Goal: Task Accomplishment & Management: Manage account settings

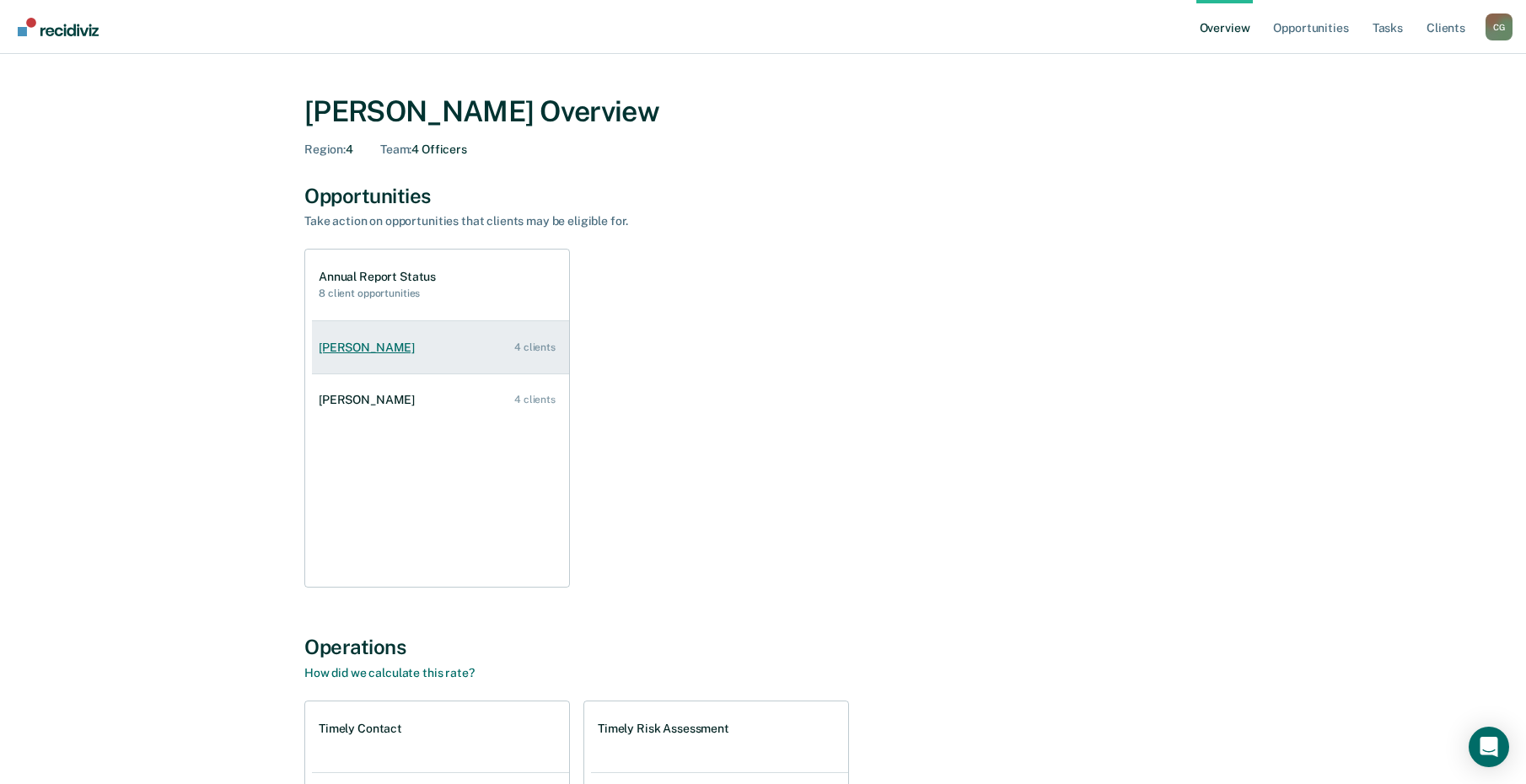
click at [350, 345] on div "Bernadette Pontrelli" at bounding box center [370, 348] width 103 height 14
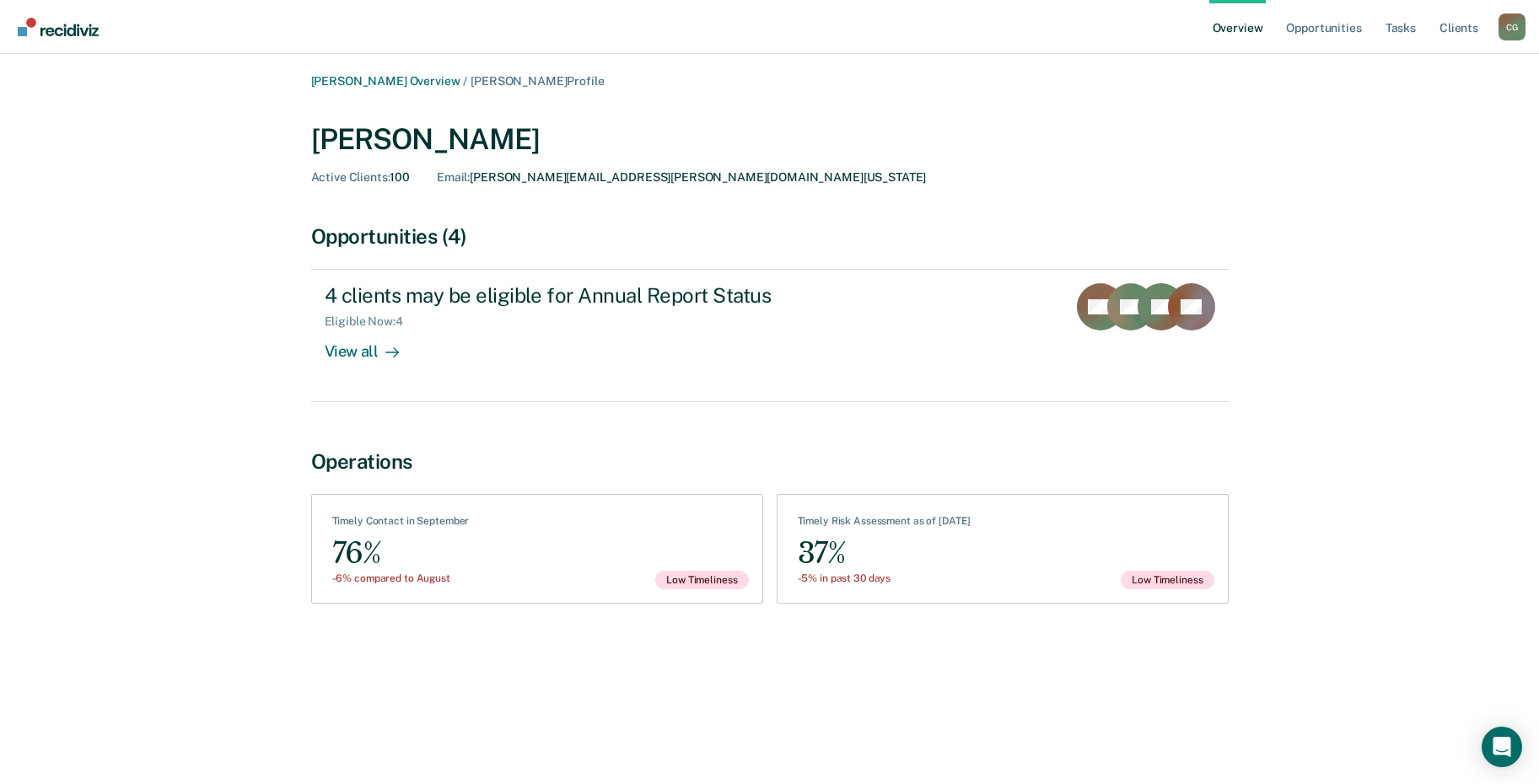
click at [61, 404] on div "Claire Guerra Overview / Bernadette Pontrelli Profile Bernadette Pontrelli Acti…" at bounding box center [769, 403] width 1498 height 656
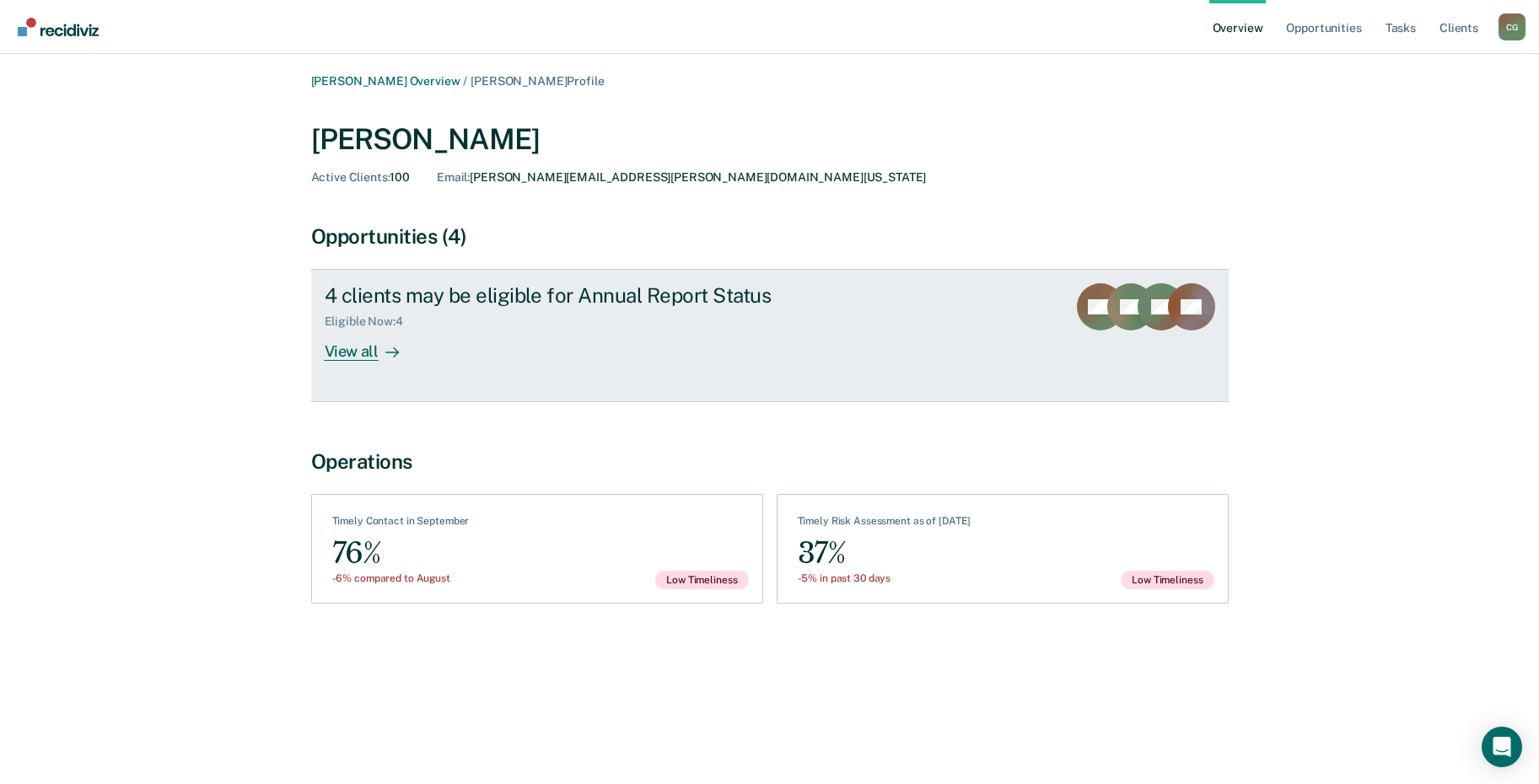
click at [359, 348] on div "View all" at bounding box center [371, 345] width 94 height 33
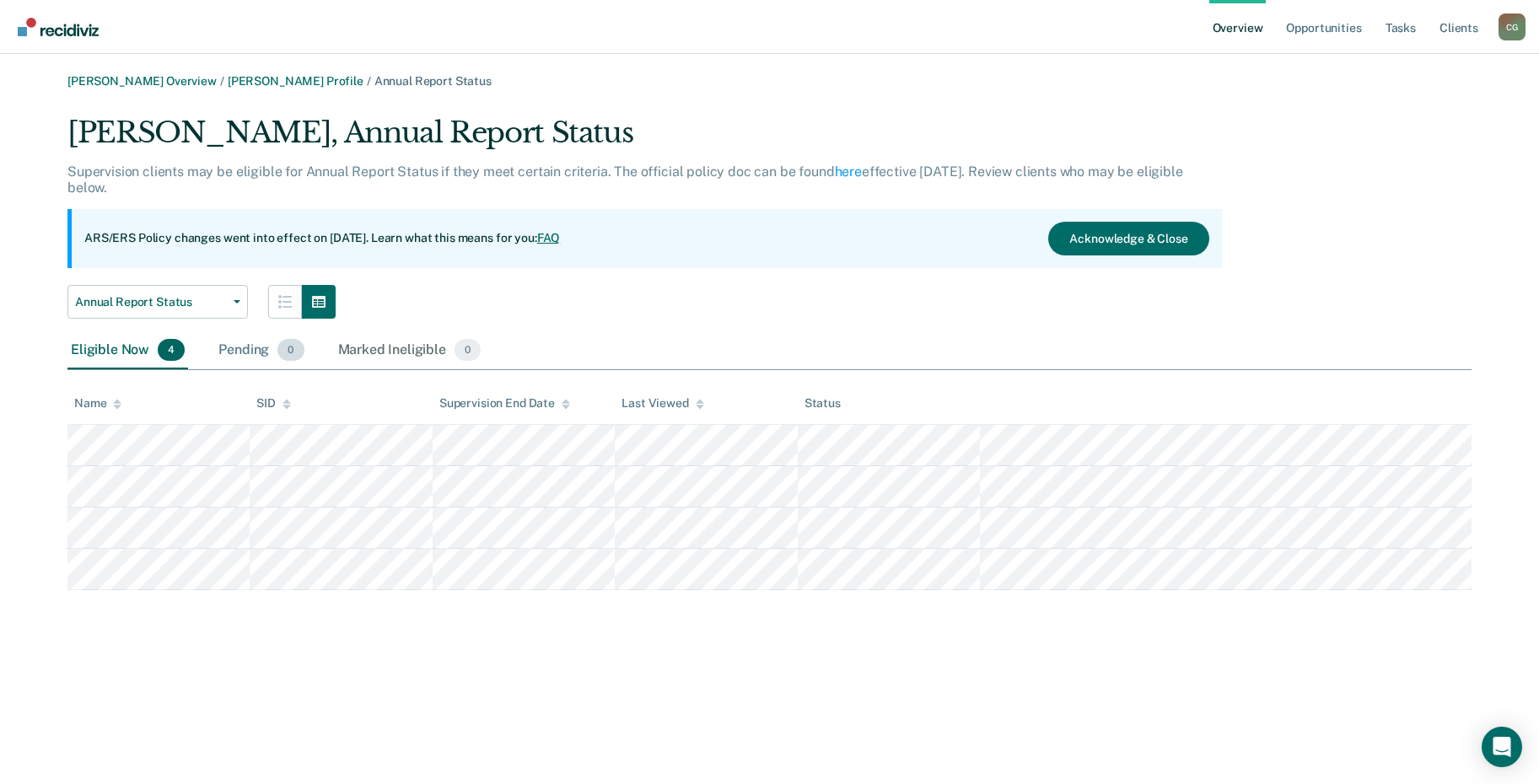
click at [233, 350] on div "Pending 0" at bounding box center [261, 351] width 92 height 37
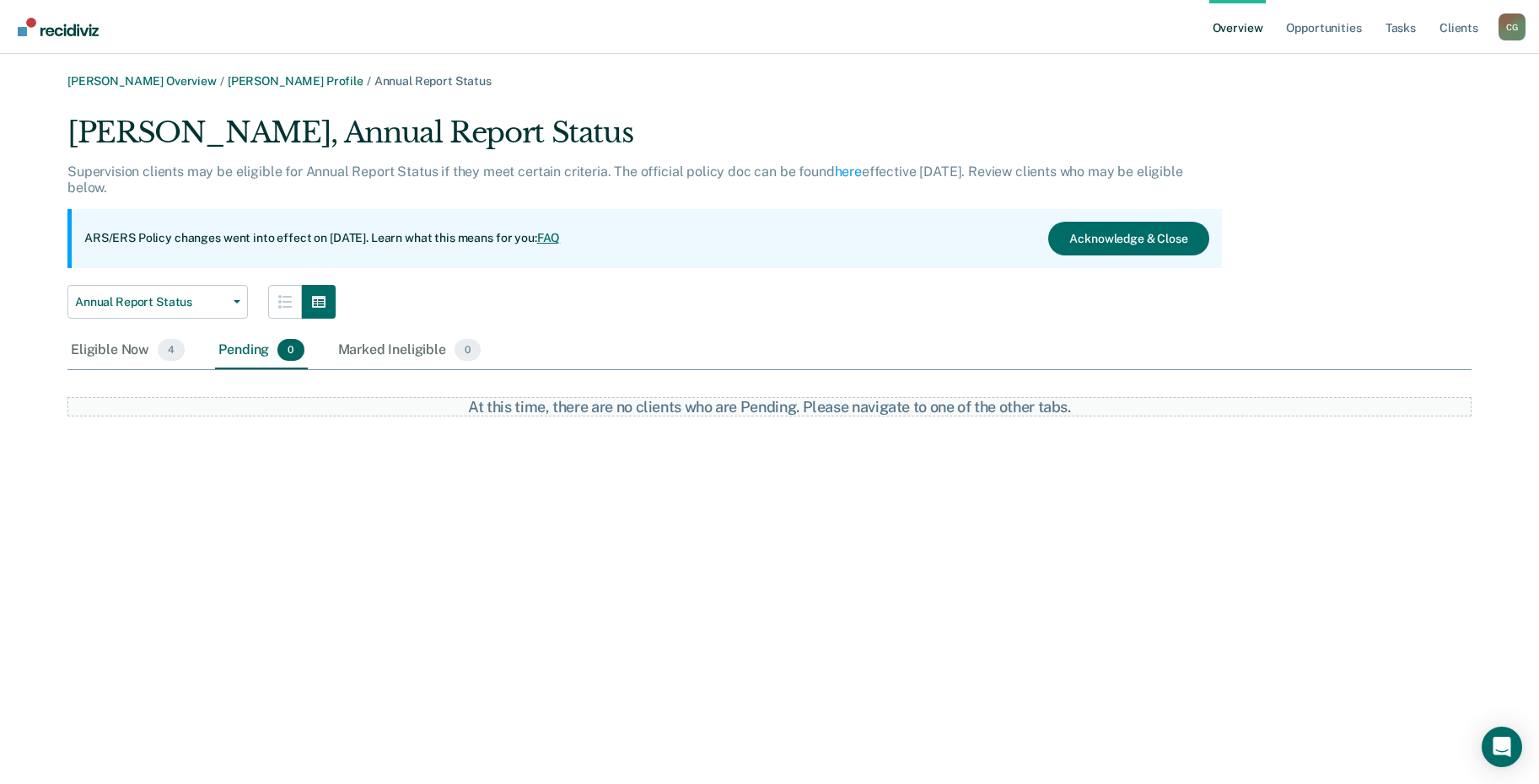
click at [1217, 25] on link "Overview" at bounding box center [1238, 27] width 58 height 54
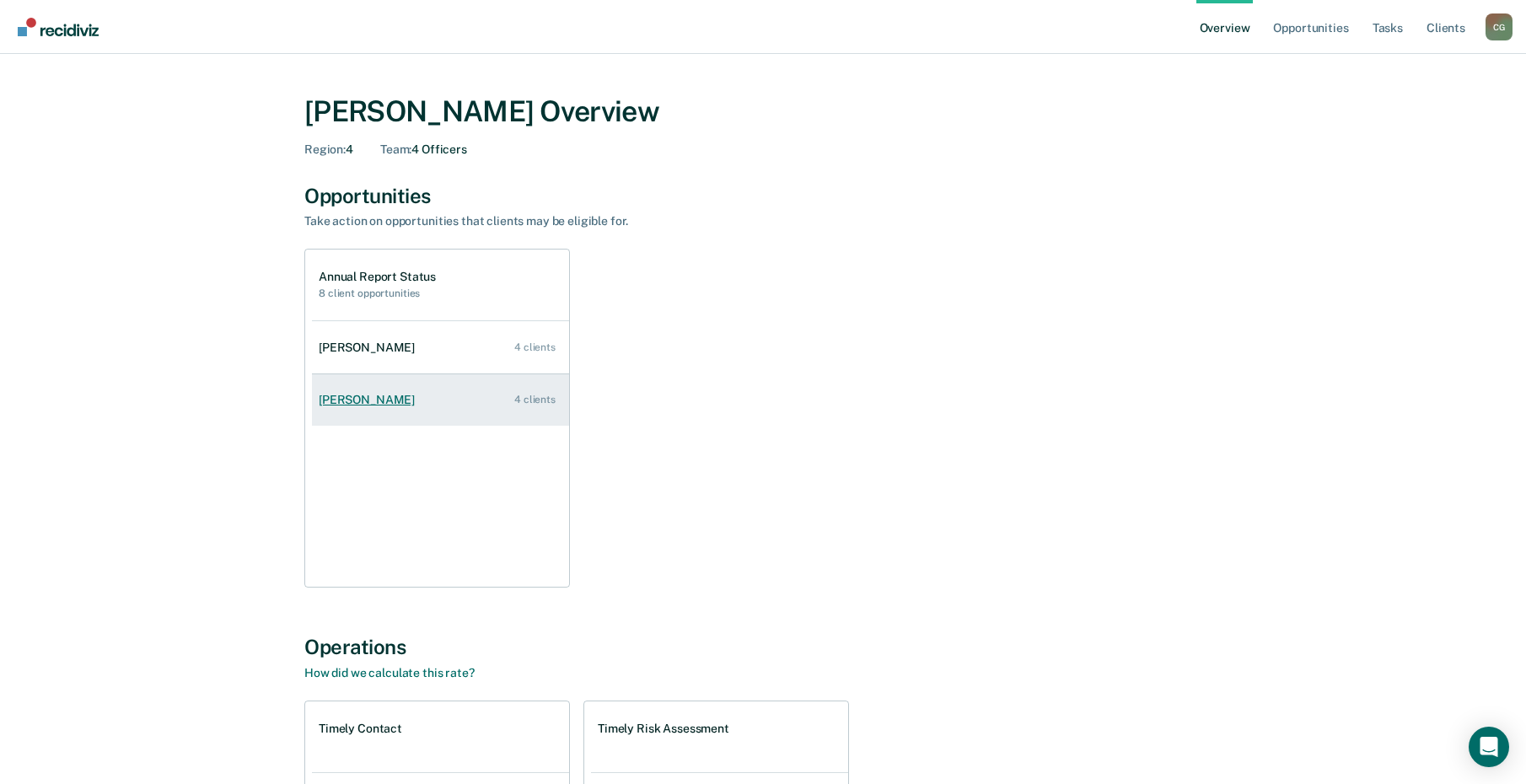
click at [524, 401] on div "4 clients" at bounding box center [535, 399] width 42 height 12
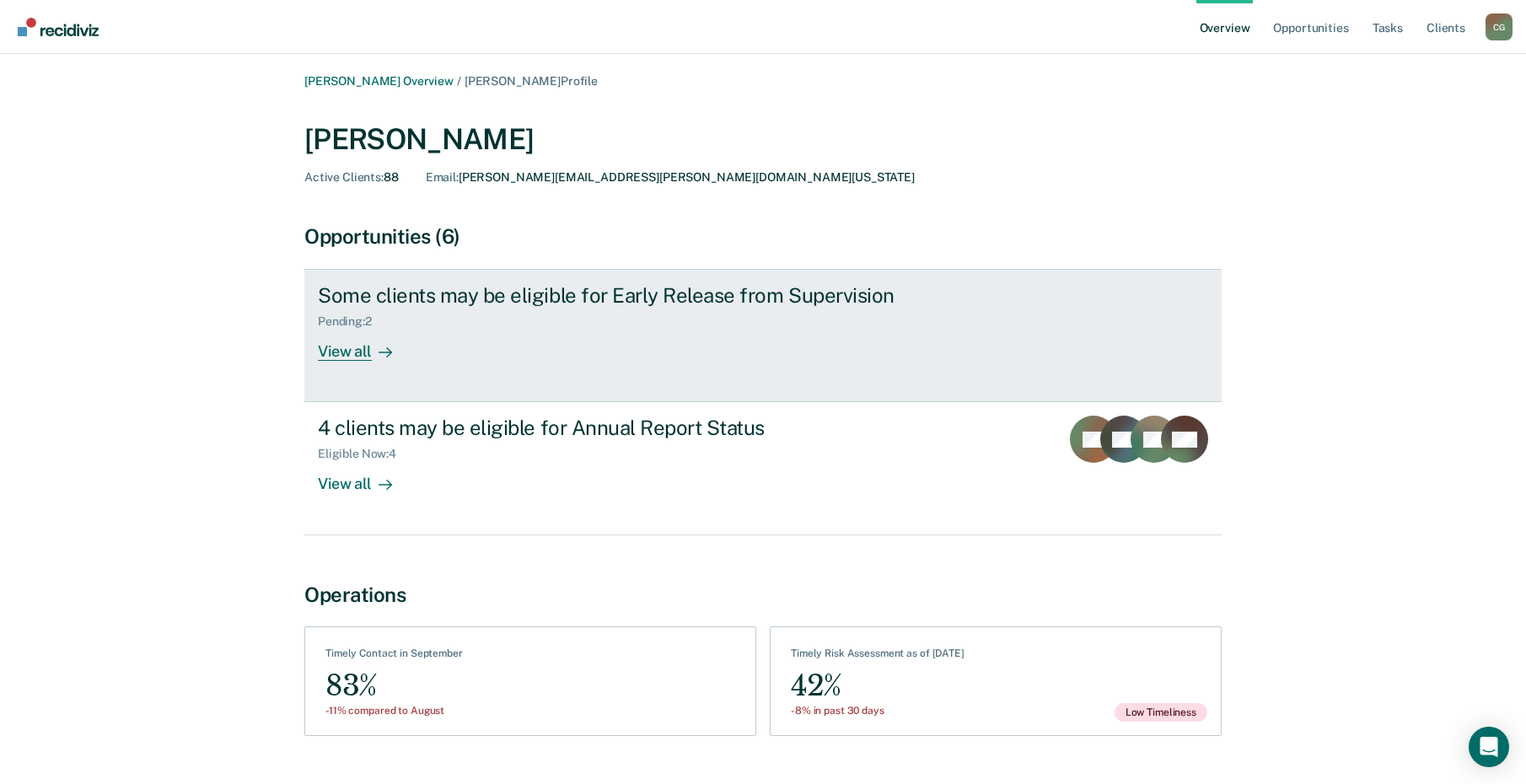
click at [344, 360] on div "View all" at bounding box center [365, 345] width 94 height 33
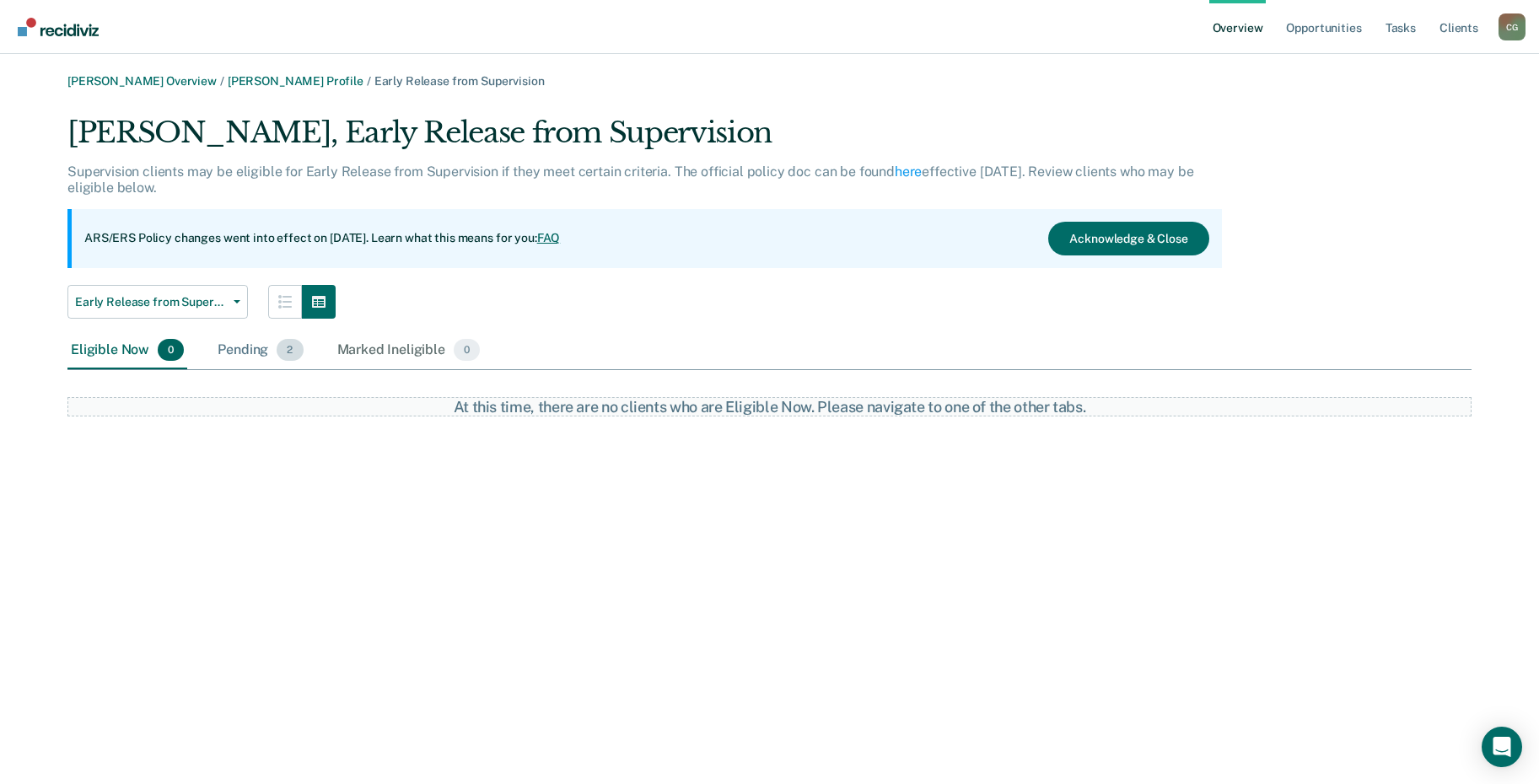
click at [252, 355] on div "Pending 2" at bounding box center [260, 351] width 92 height 37
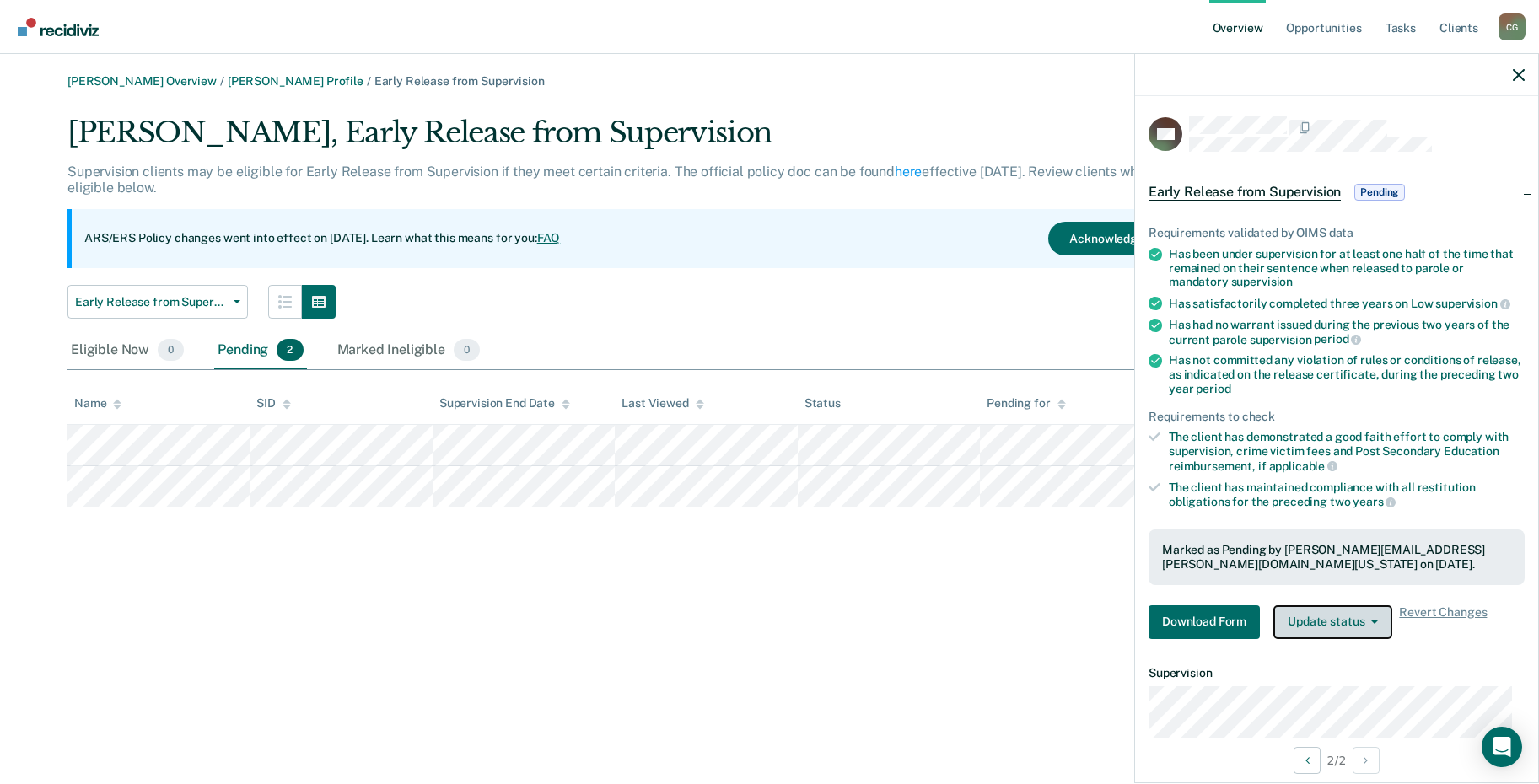
click at [1361, 613] on button "Update status" at bounding box center [1333, 622] width 119 height 34
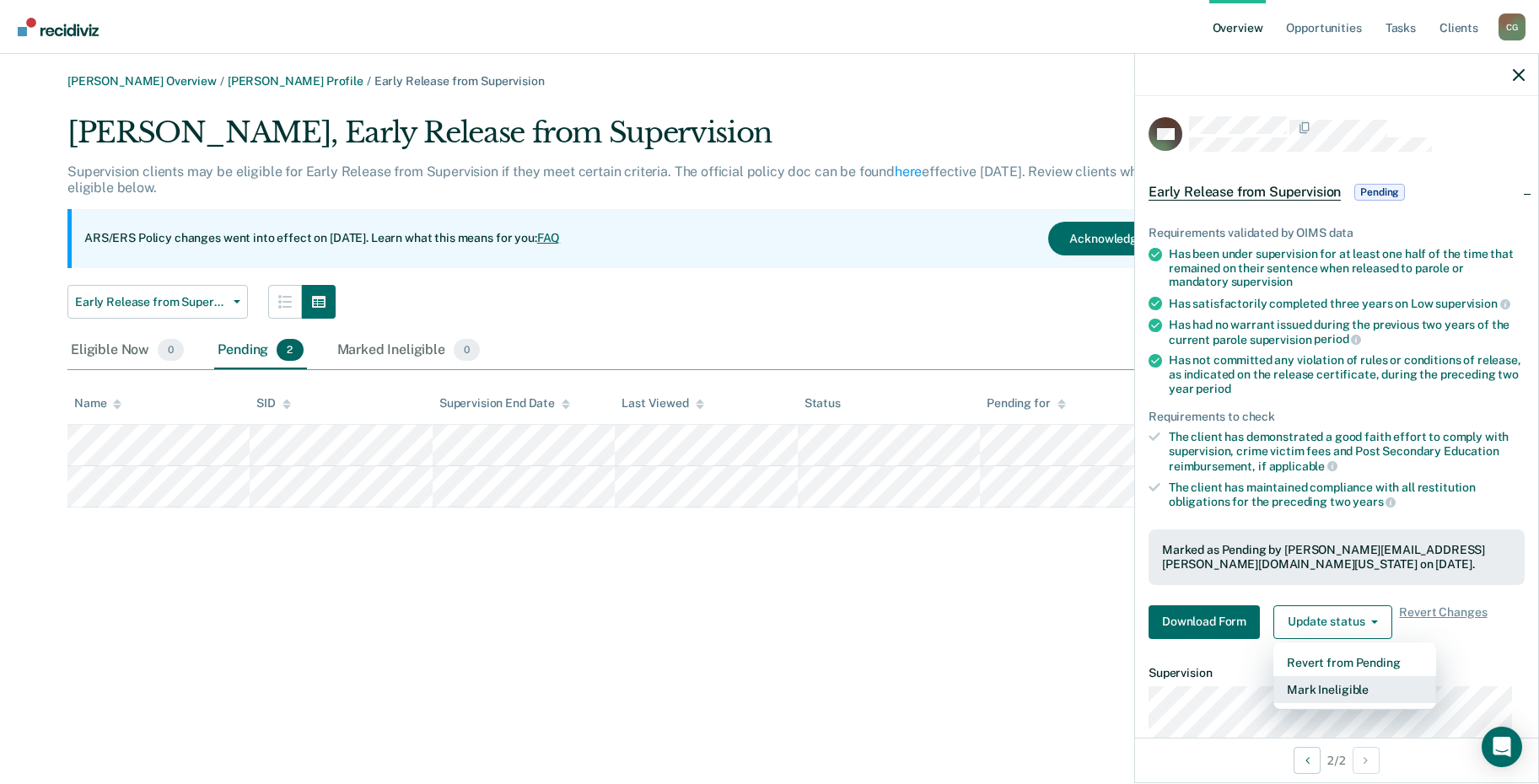
click at [1347, 682] on button "Mark Ineligible" at bounding box center [1355, 690] width 163 height 27
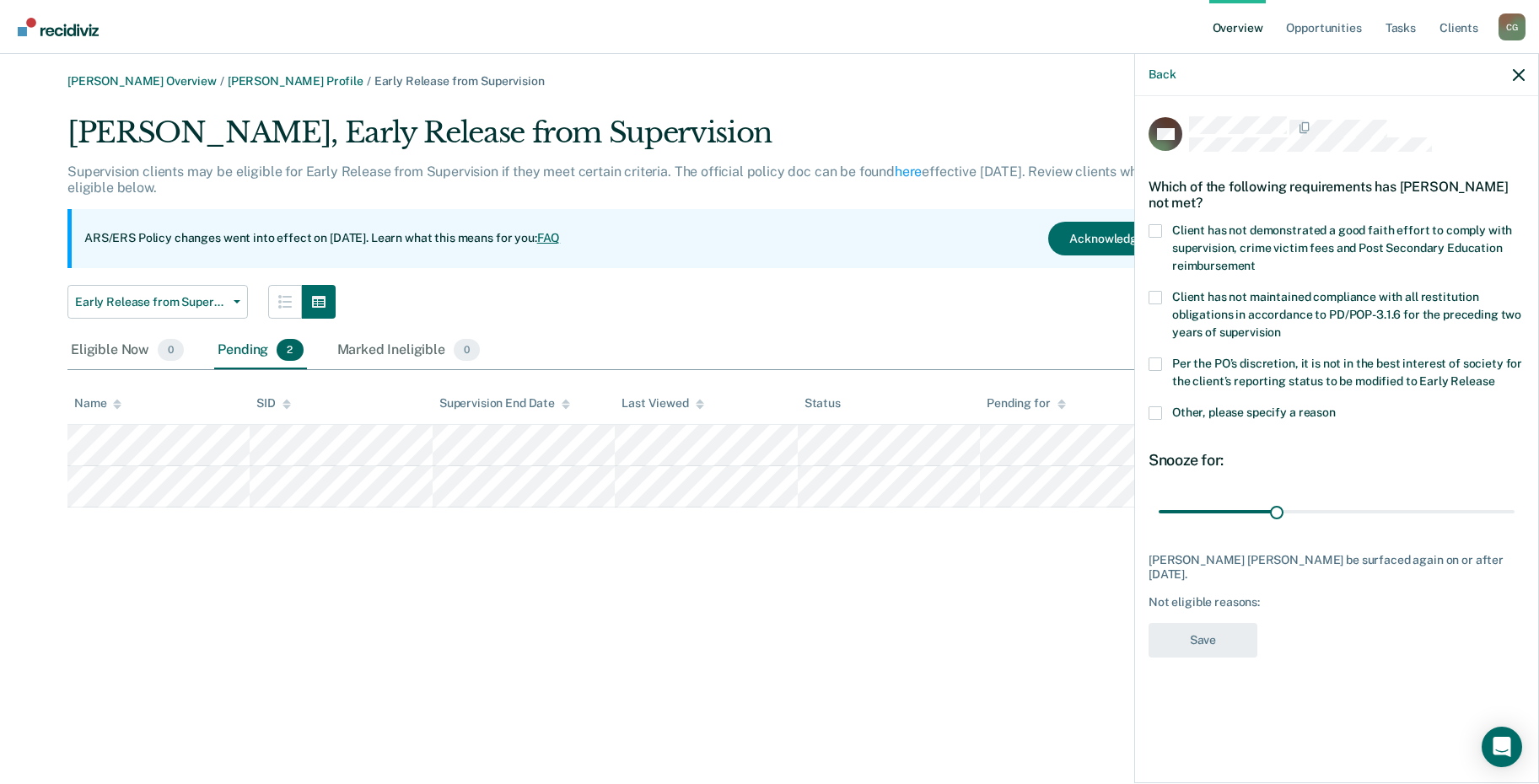
click at [1155, 359] on span at bounding box center [1156, 364] width 14 height 14
click at [1494, 375] on input "Per the PO’s discretion, it is not in the best interest of society for the clie…" at bounding box center [1494, 375] width 0 height 0
click at [1199, 623] on button "Save" at bounding box center [1203, 640] width 109 height 35
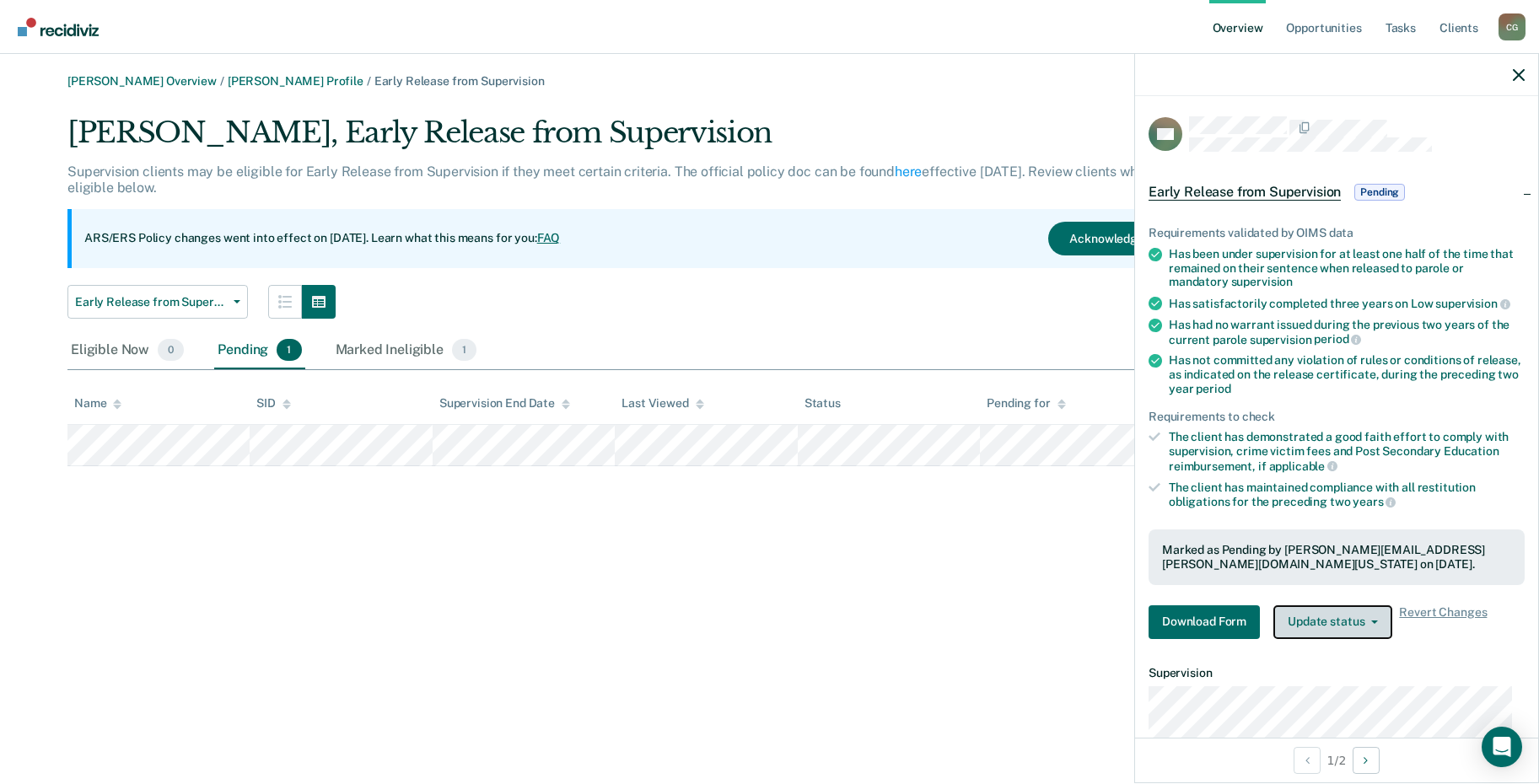
click at [1350, 620] on button "Update status" at bounding box center [1333, 622] width 119 height 34
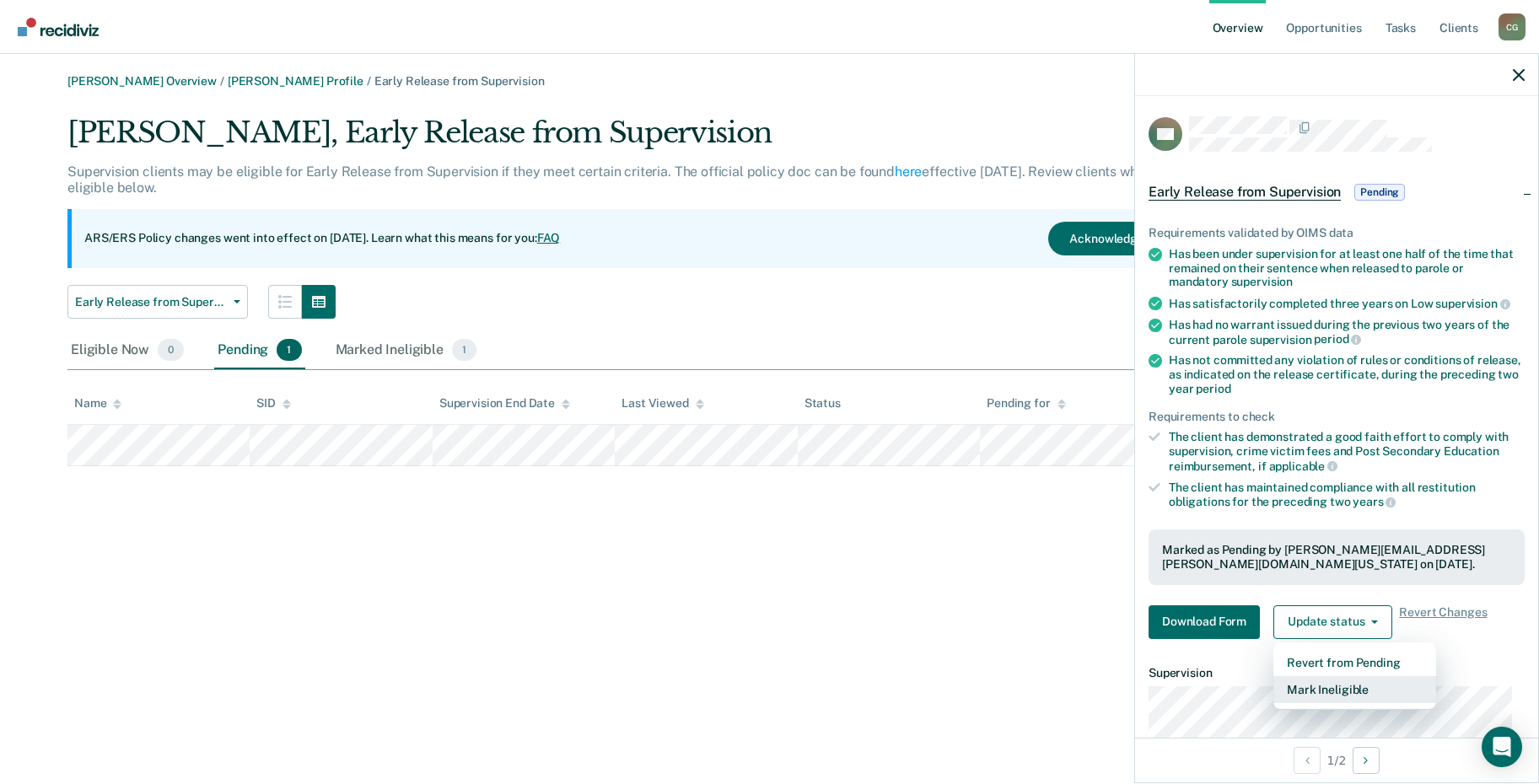
click at [1357, 692] on button "Mark Ineligible" at bounding box center [1355, 690] width 163 height 27
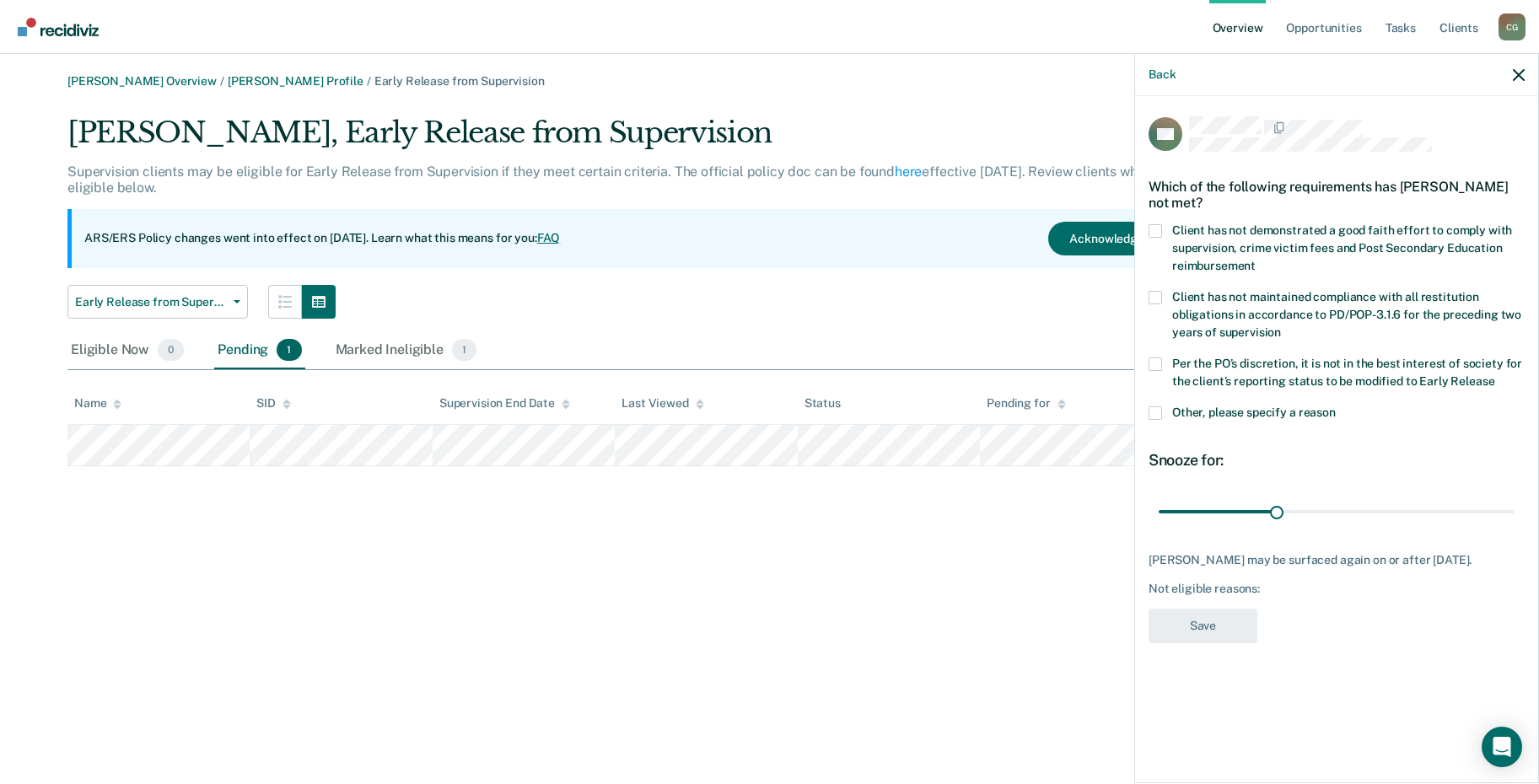
click at [1157, 358] on span at bounding box center [1156, 364] width 14 height 14
click at [1494, 375] on input "Per the PO’s discretion, it is not in the best interest of society for the clie…" at bounding box center [1494, 375] width 0 height 0
click at [1225, 614] on button "Save" at bounding box center [1203, 626] width 109 height 35
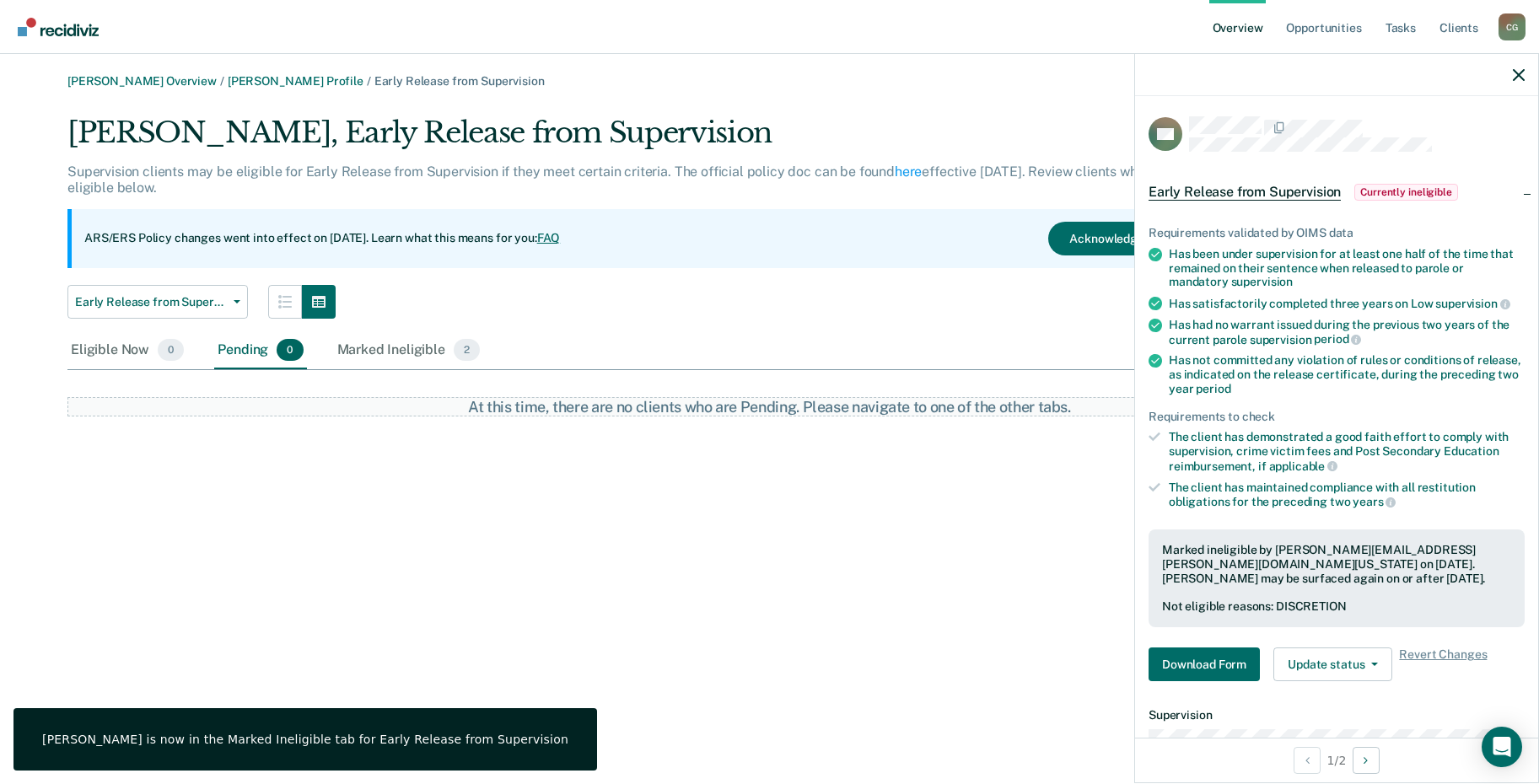
click at [990, 596] on div "Claire Guerra Overview / Monique Pena Profile / Early Release from Supervision …" at bounding box center [769, 403] width 1498 height 656
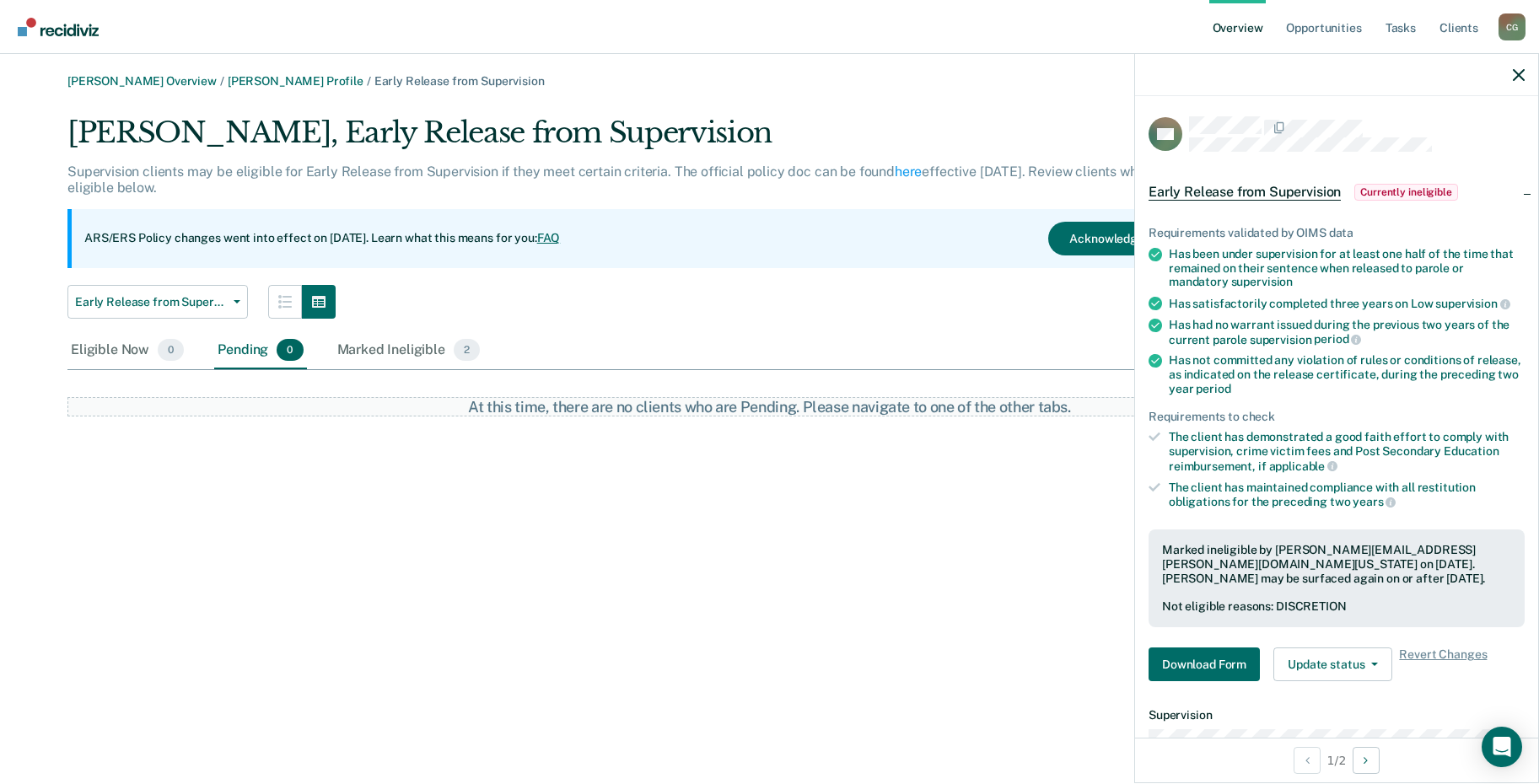
click at [1244, 33] on link "Overview" at bounding box center [1238, 27] width 58 height 54
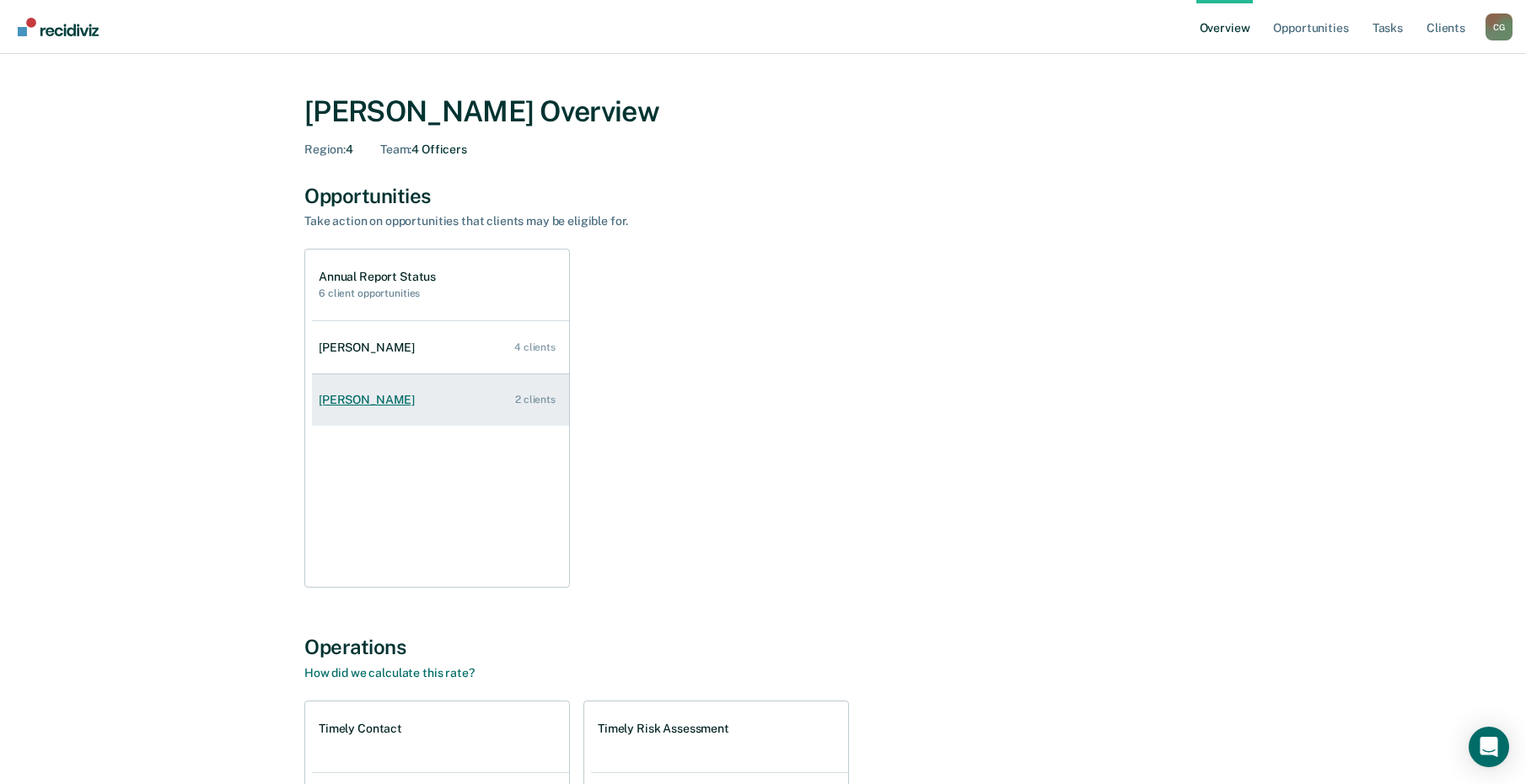
click at [352, 393] on div "Monique Pena" at bounding box center [370, 399] width 103 height 14
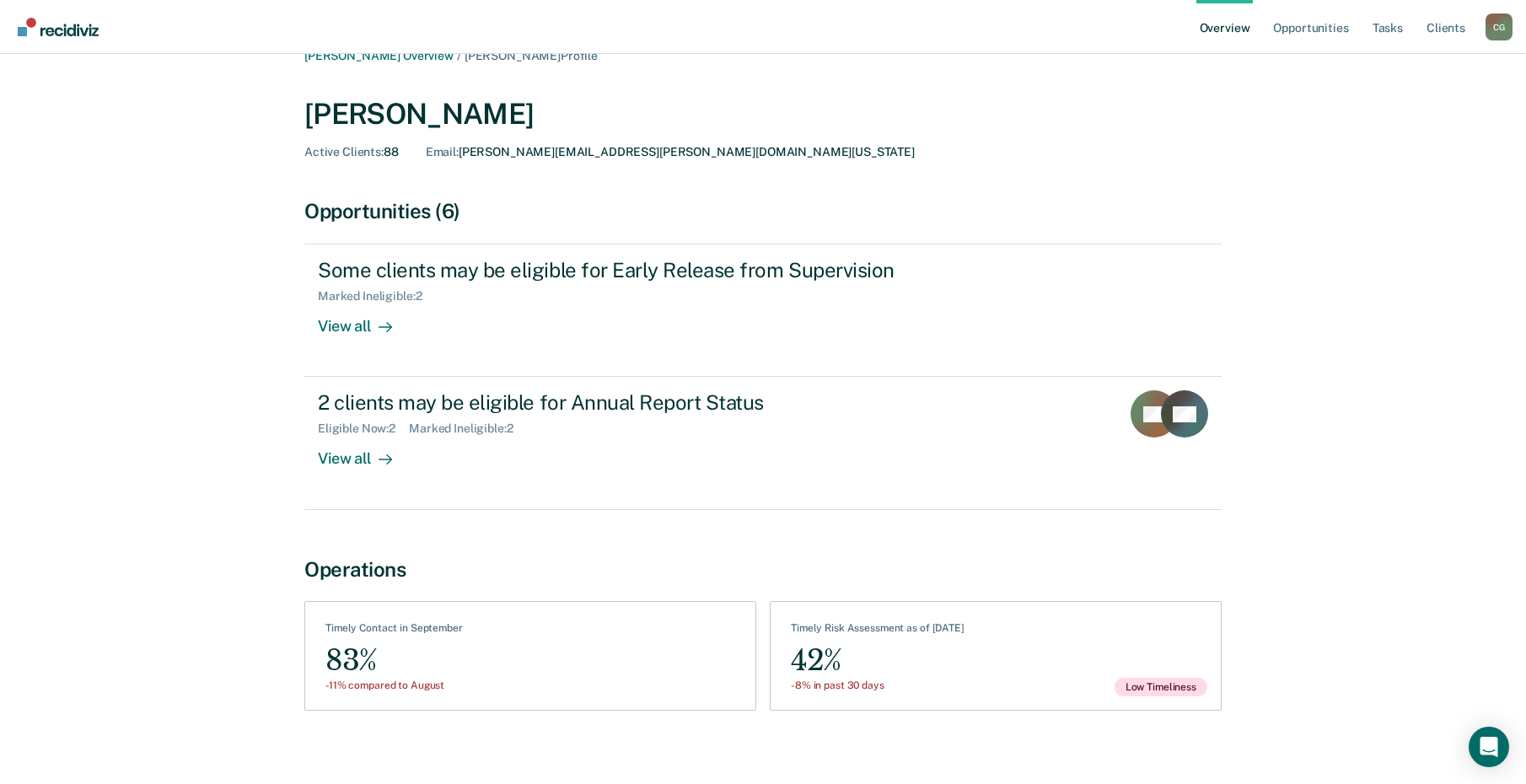
scroll to position [40, 0]
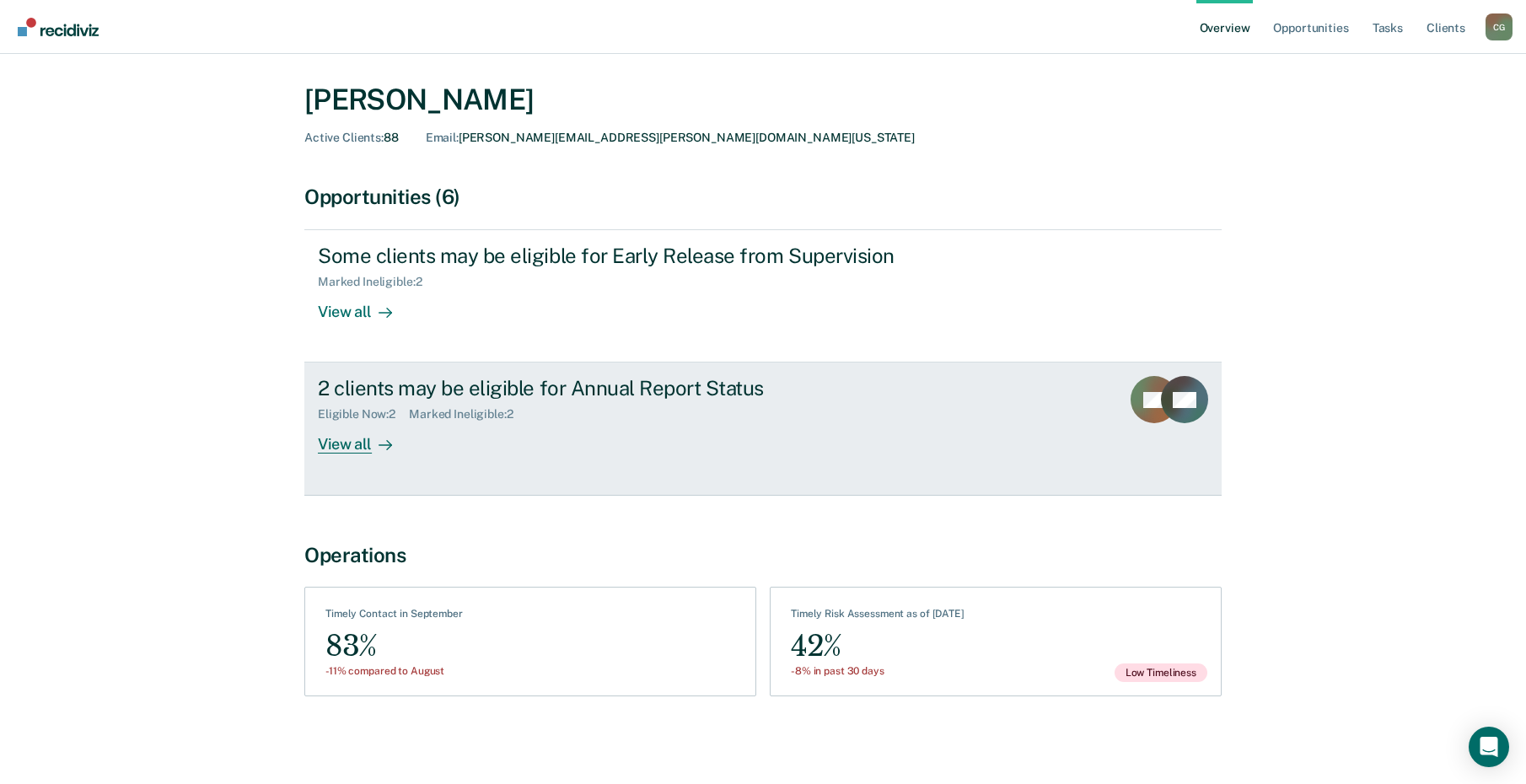
click at [331, 430] on div "View all" at bounding box center [365, 437] width 94 height 33
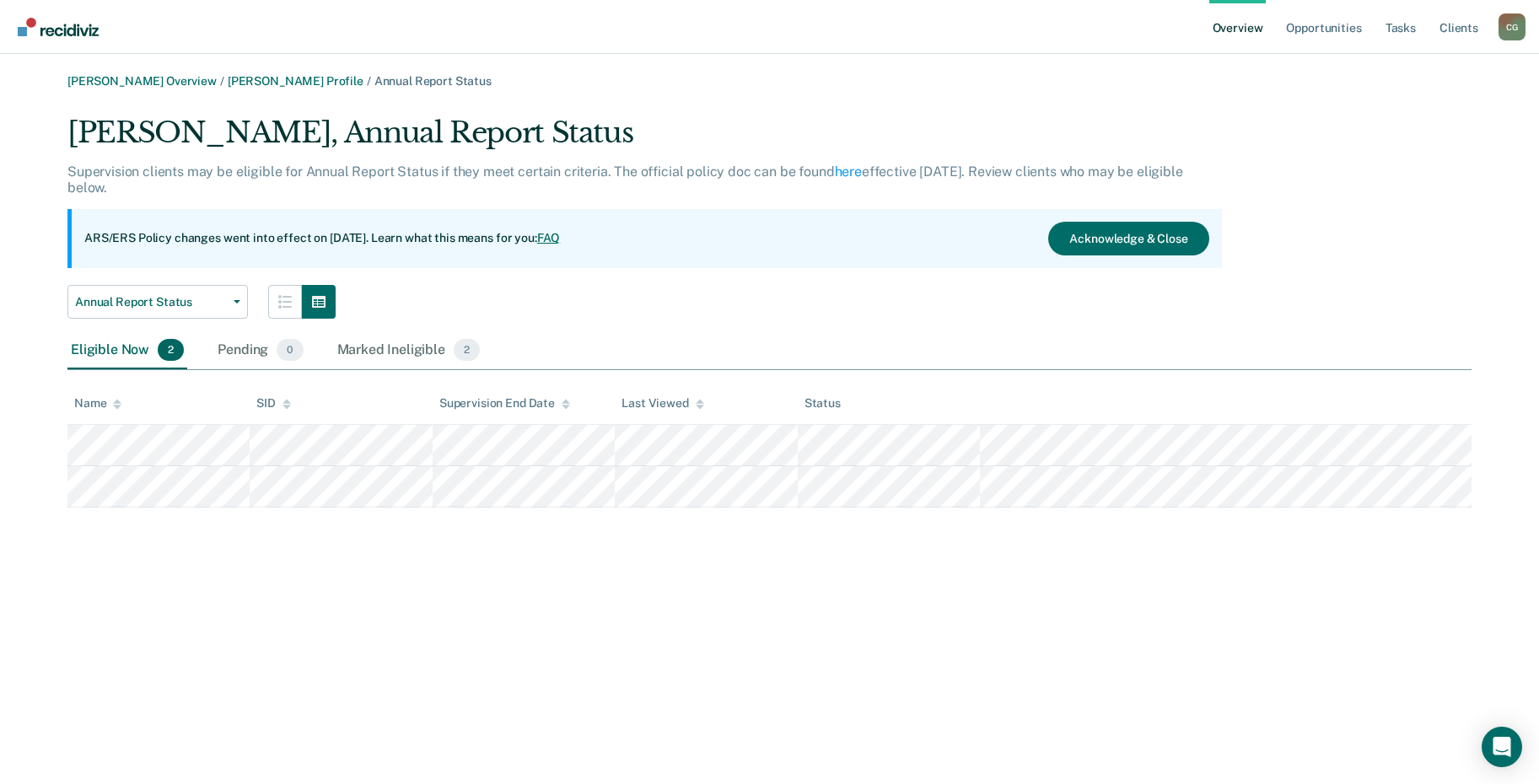
click at [1246, 23] on link "Overview" at bounding box center [1238, 27] width 58 height 54
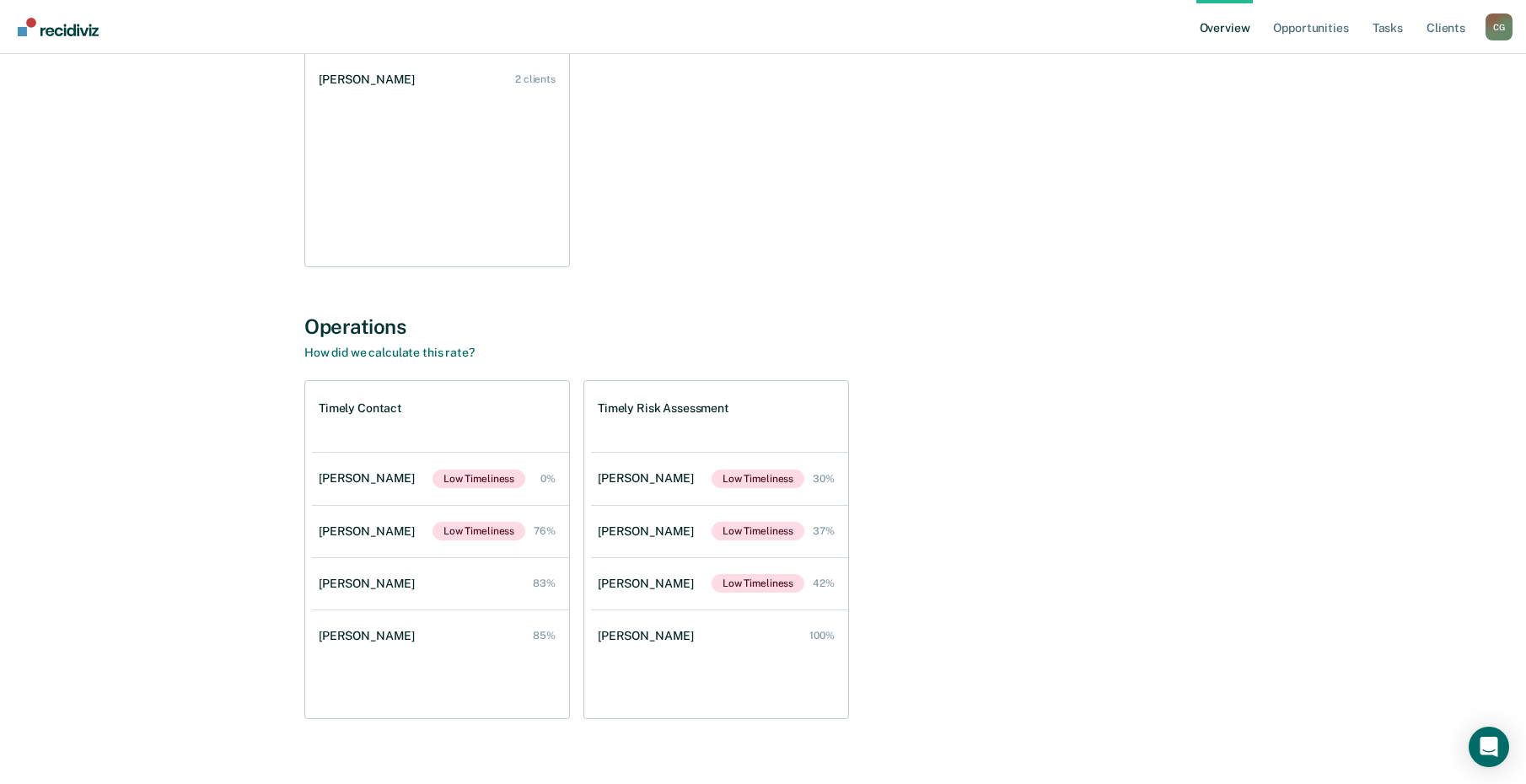
scroll to position [337, 0]
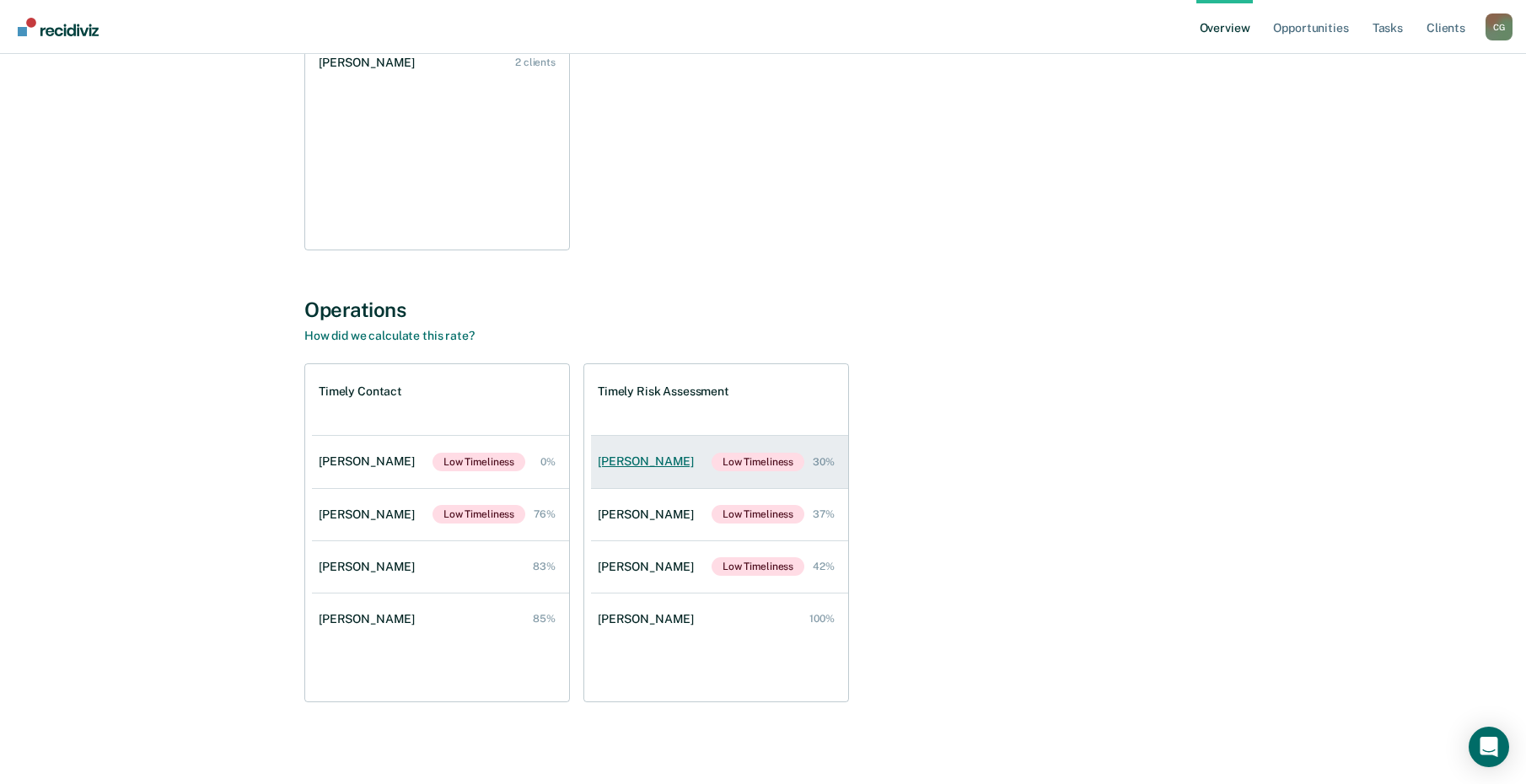
click at [659, 462] on div "Savannah Hinojosa-Zapata" at bounding box center [649, 461] width 103 height 14
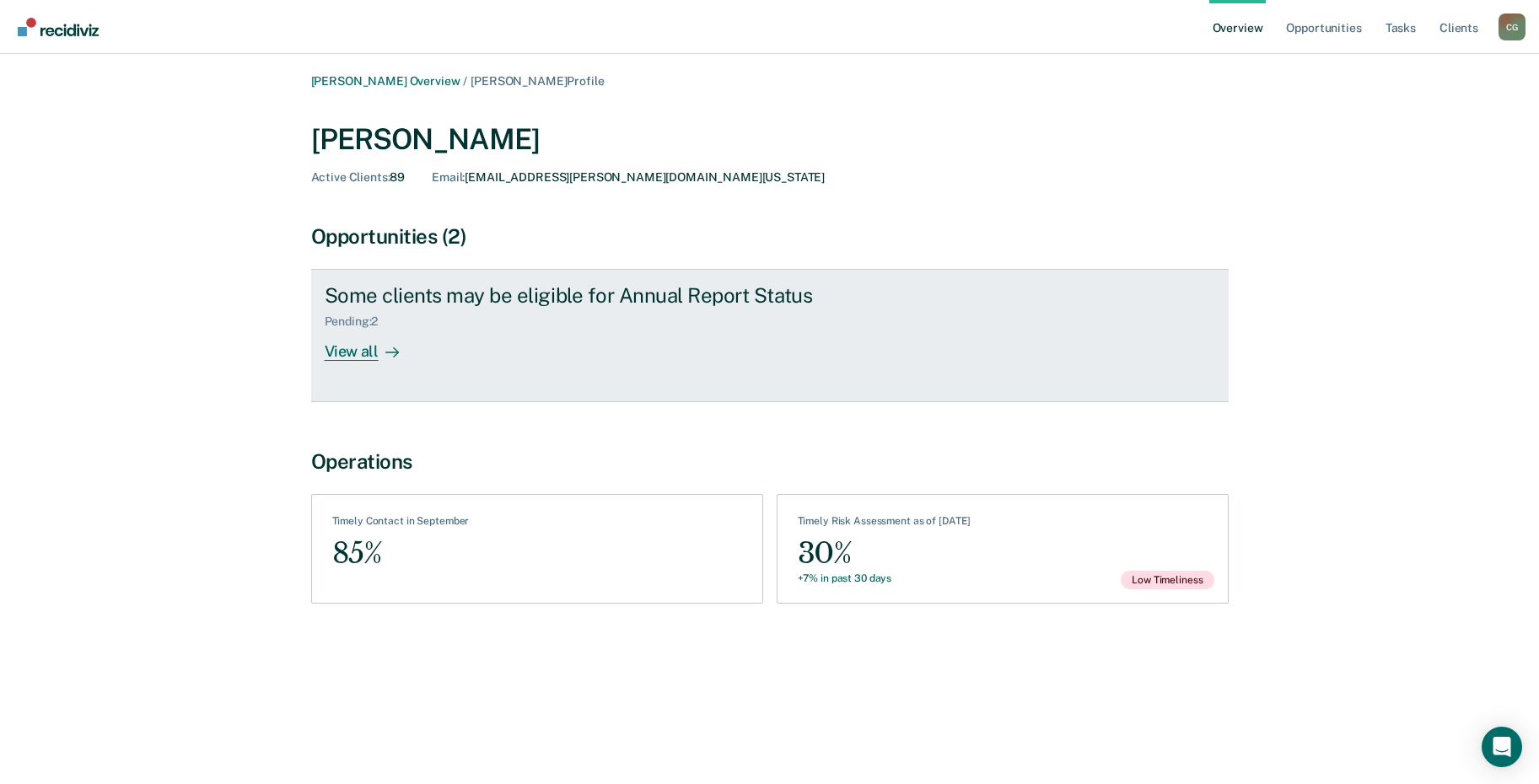
click at [372, 340] on div "View all" at bounding box center [371, 345] width 94 height 33
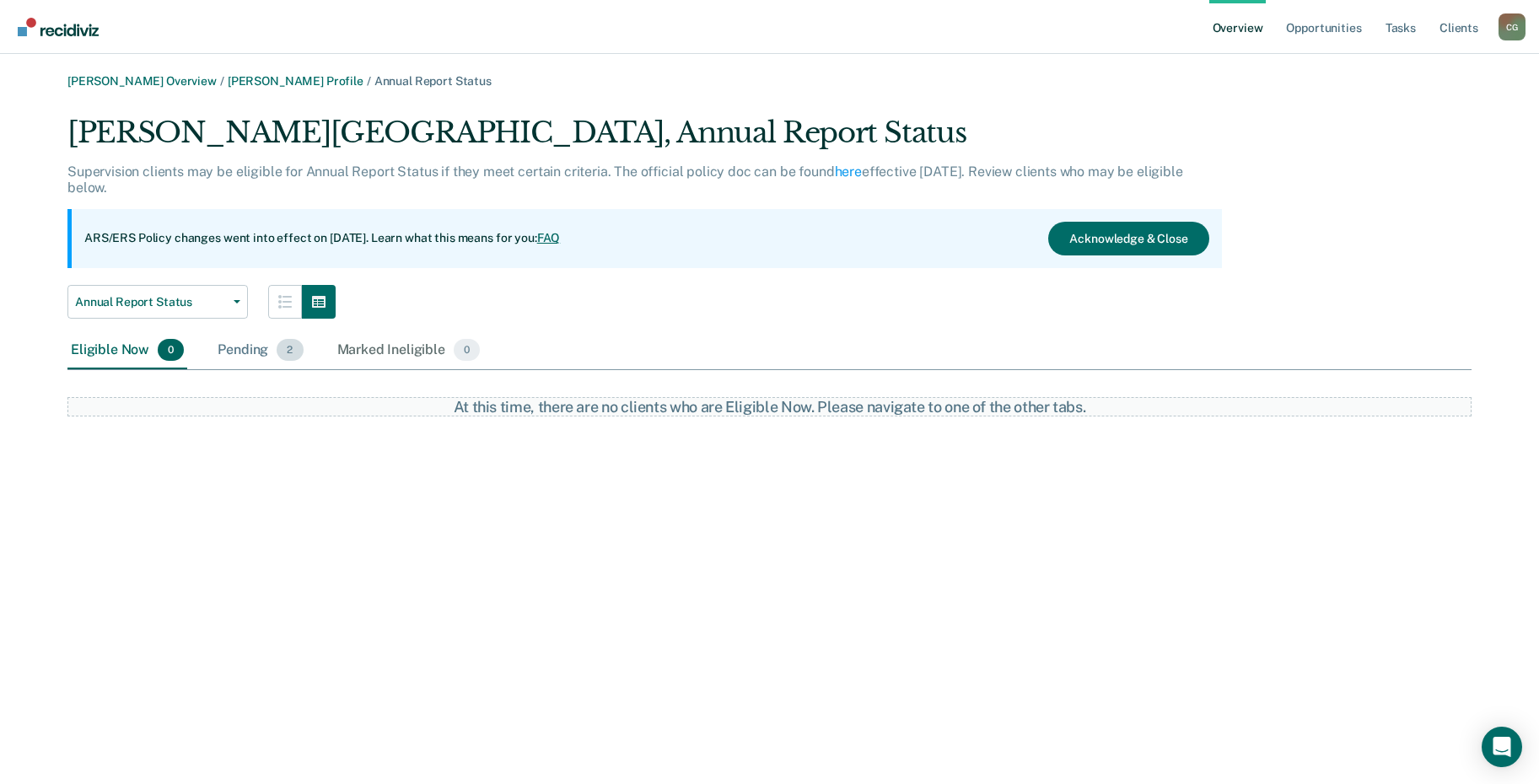
click at [263, 351] on div "Pending 2" at bounding box center [260, 351] width 92 height 37
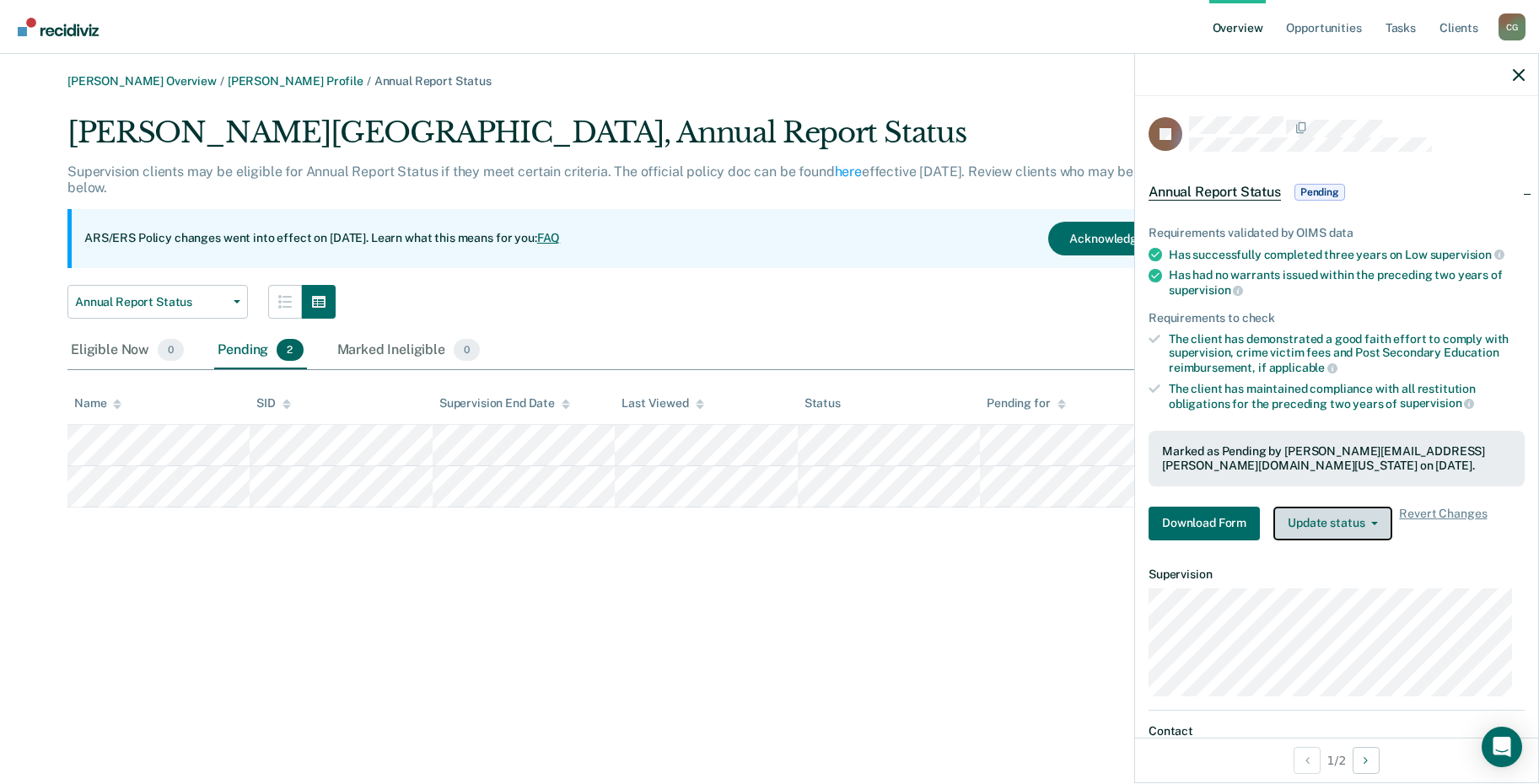
click at [1305, 532] on button "Update status" at bounding box center [1333, 524] width 119 height 34
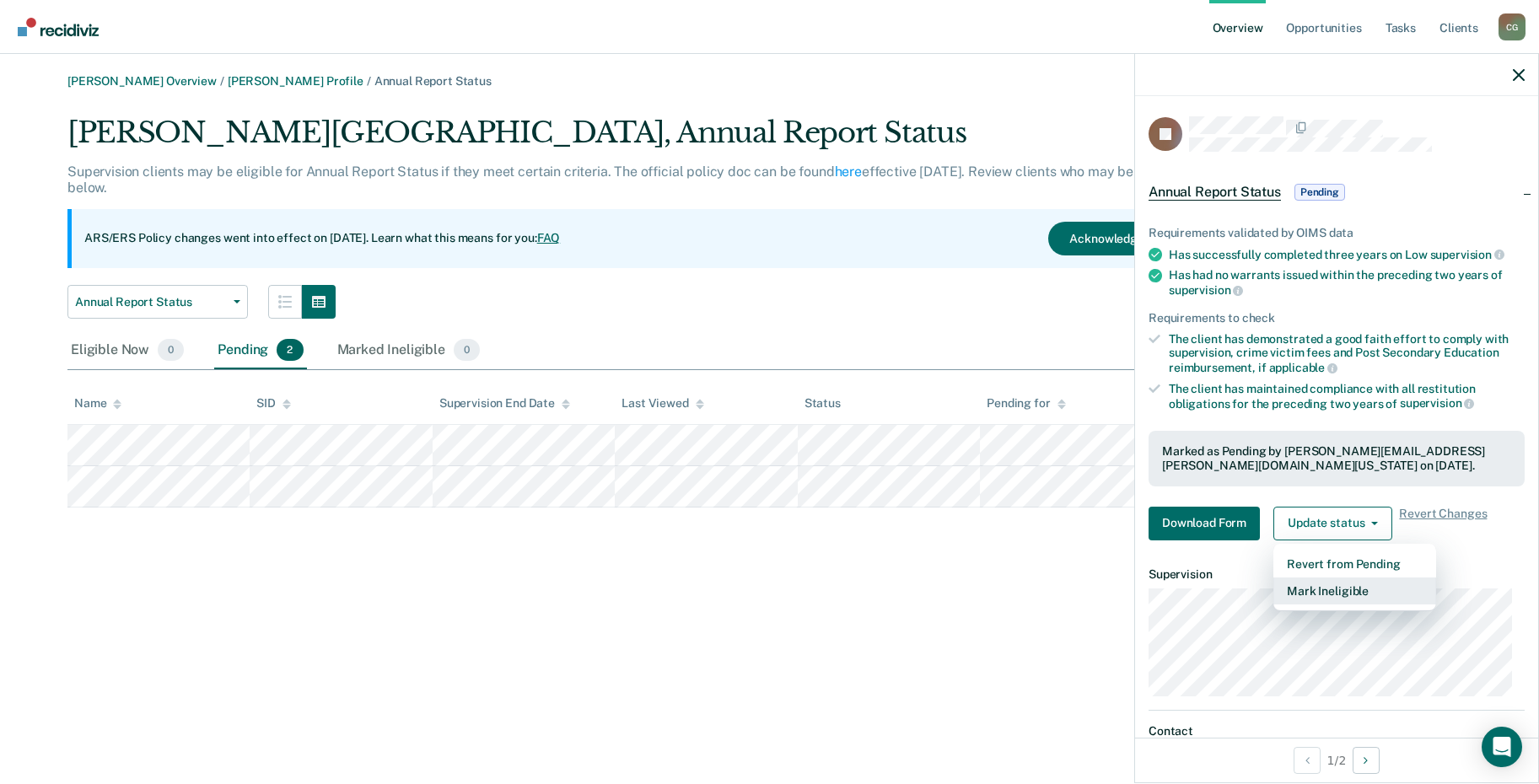
click at [1336, 599] on button "Mark Ineligible" at bounding box center [1355, 591] width 163 height 27
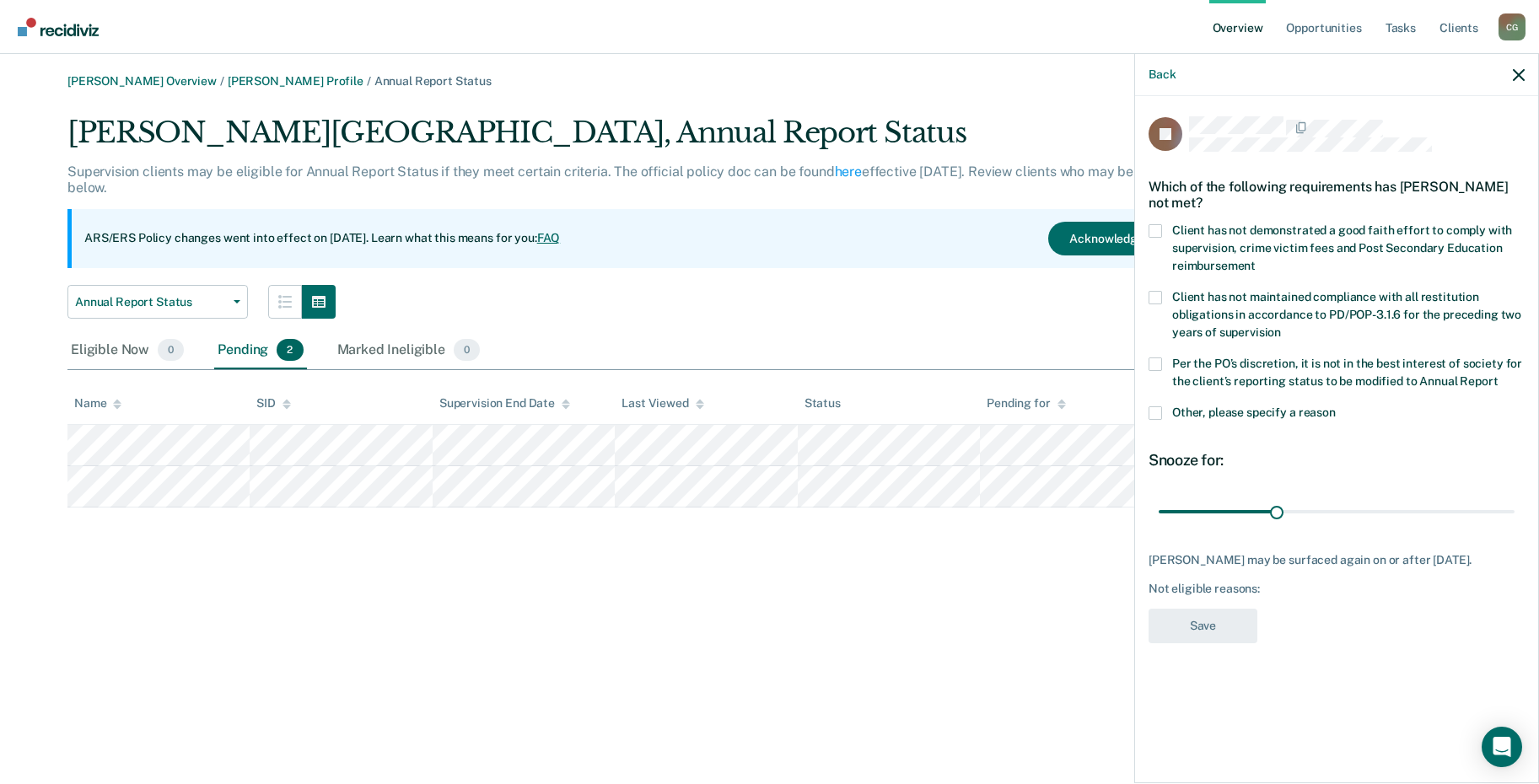
click at [1157, 359] on span at bounding box center [1156, 364] width 14 height 14
click at [1497, 375] on input "Per the PO’s discretion, it is not in the best interest of society for the clie…" at bounding box center [1497, 375] width 0 height 0
click at [1197, 626] on button "Save" at bounding box center [1203, 626] width 109 height 35
